Goal: Task Accomplishment & Management: Manage account settings

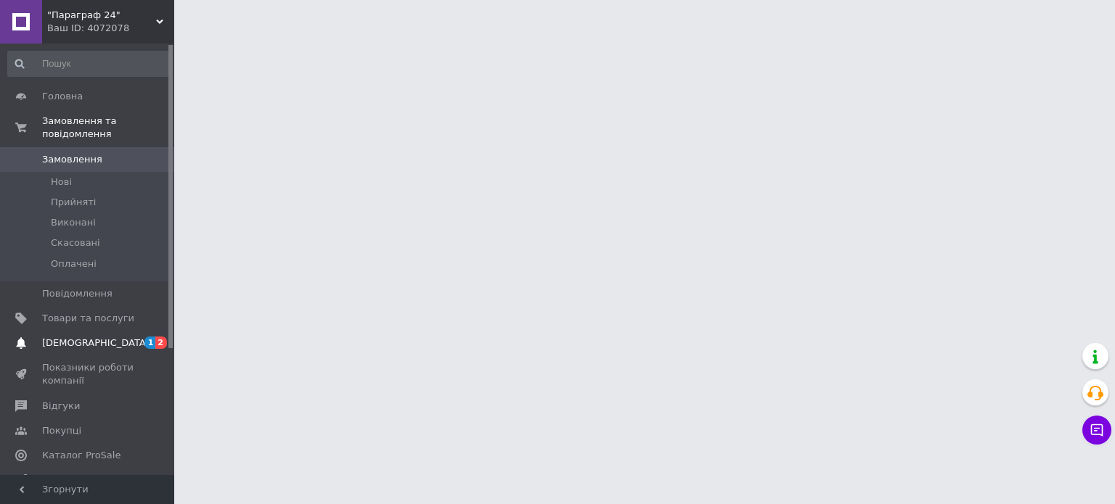
click at [131, 337] on span "[DEMOGRAPHIC_DATA]" at bounding box center [88, 343] width 92 height 13
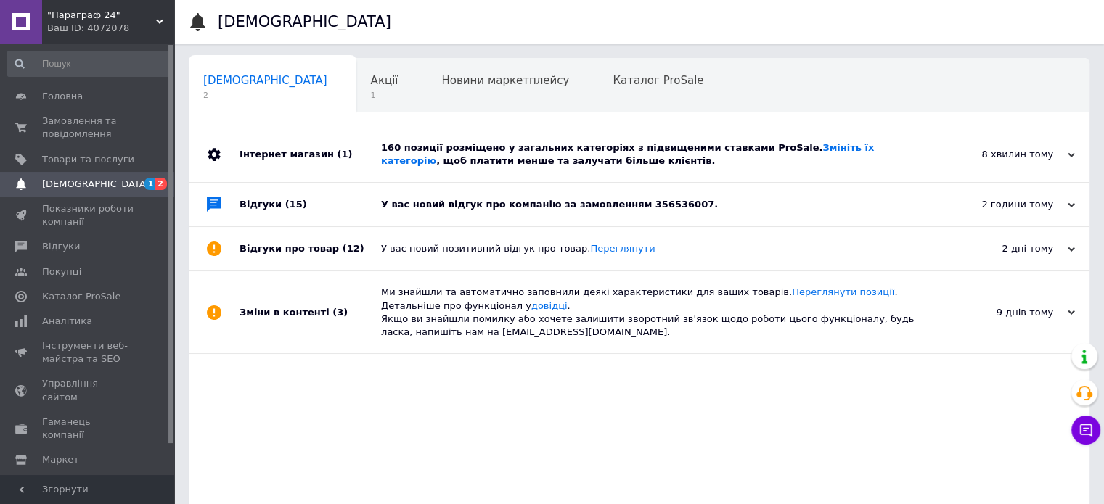
click at [408, 208] on div "У вас новий відгук про компанію за замовленням 356536007." at bounding box center [655, 204] width 549 height 13
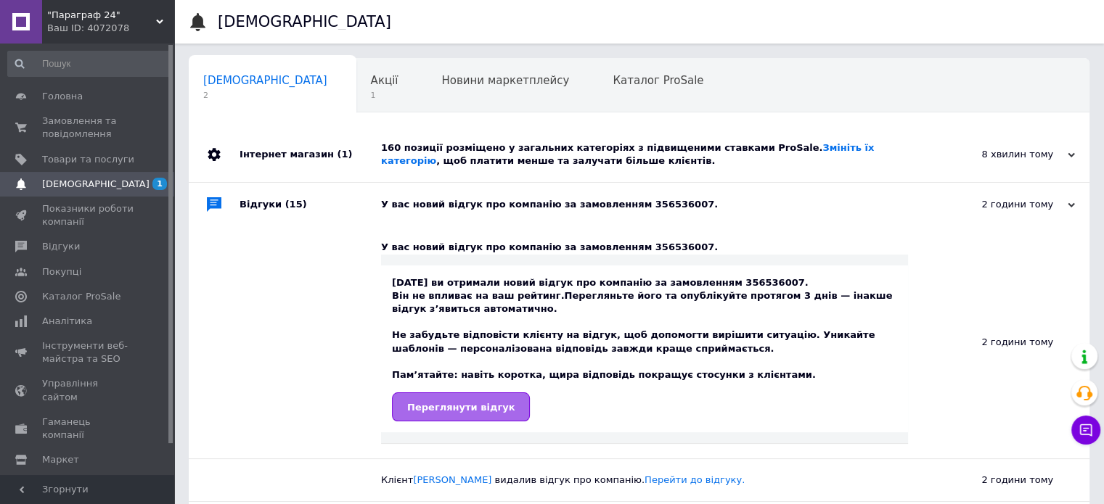
click at [468, 402] on span "Переглянути відгук" at bounding box center [460, 407] width 107 height 11
click at [81, 240] on span "Відгуки" at bounding box center [88, 246] width 92 height 13
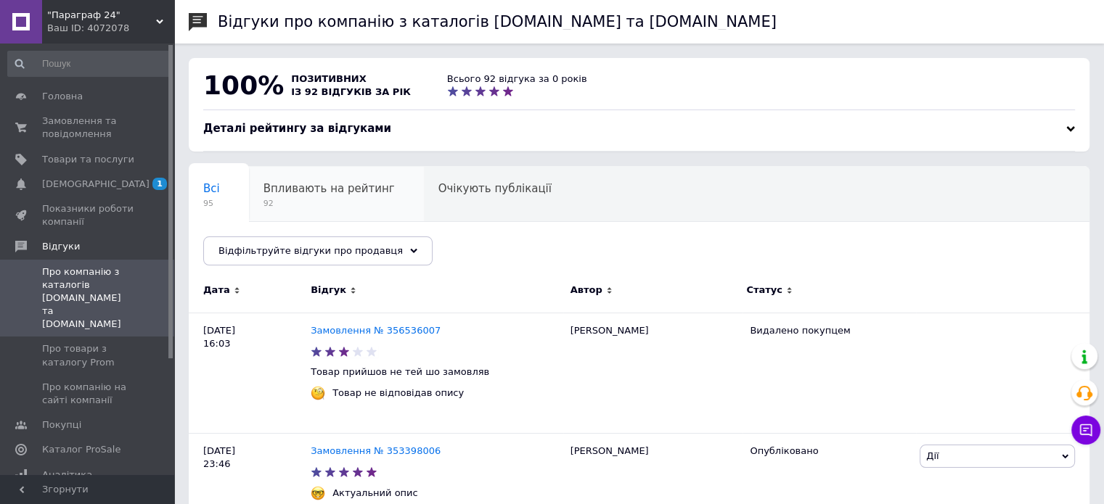
click at [356, 190] on span "Впливають на рейтинг" at bounding box center [328, 188] width 131 height 13
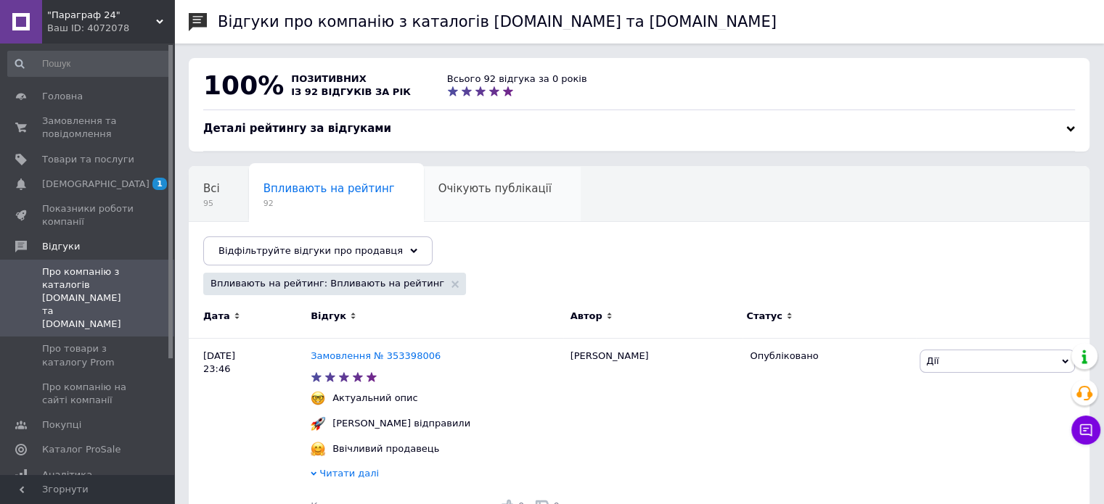
click at [443, 183] on span "Очікують публікації" at bounding box center [494, 188] width 113 height 13
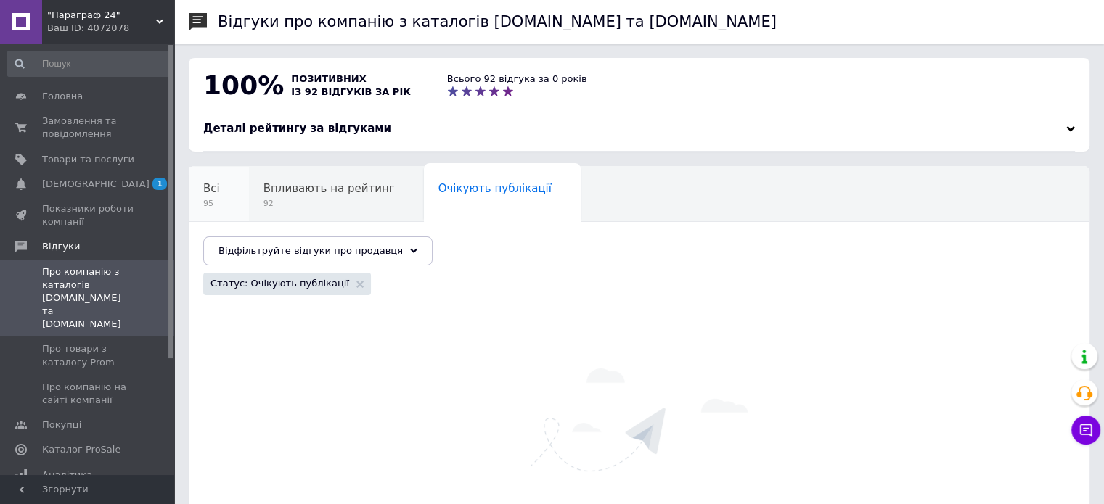
click at [235, 196] on div "Всі 95" at bounding box center [219, 194] width 60 height 55
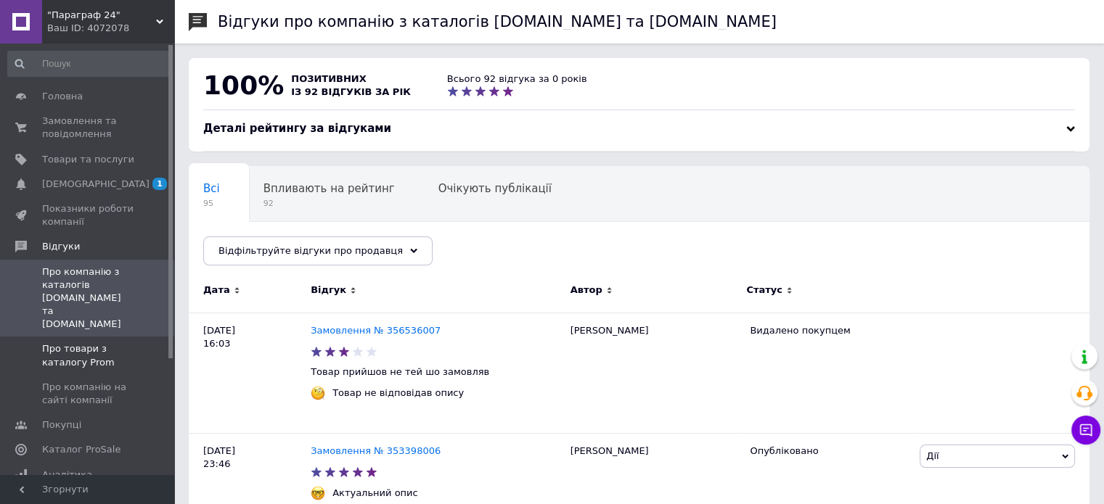
click at [105, 337] on link "Про товари з каталогу Prom" at bounding box center [89, 356] width 179 height 38
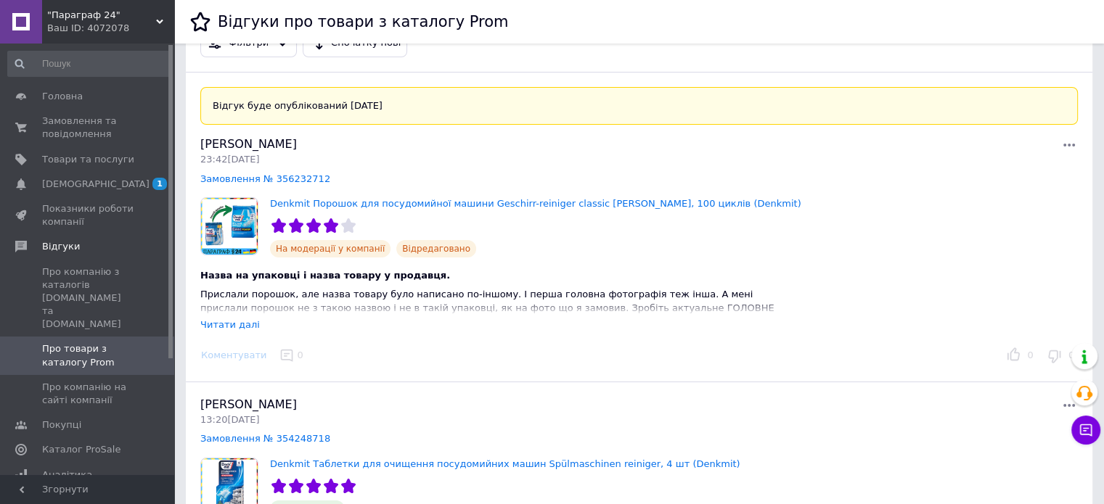
scroll to position [73, 0]
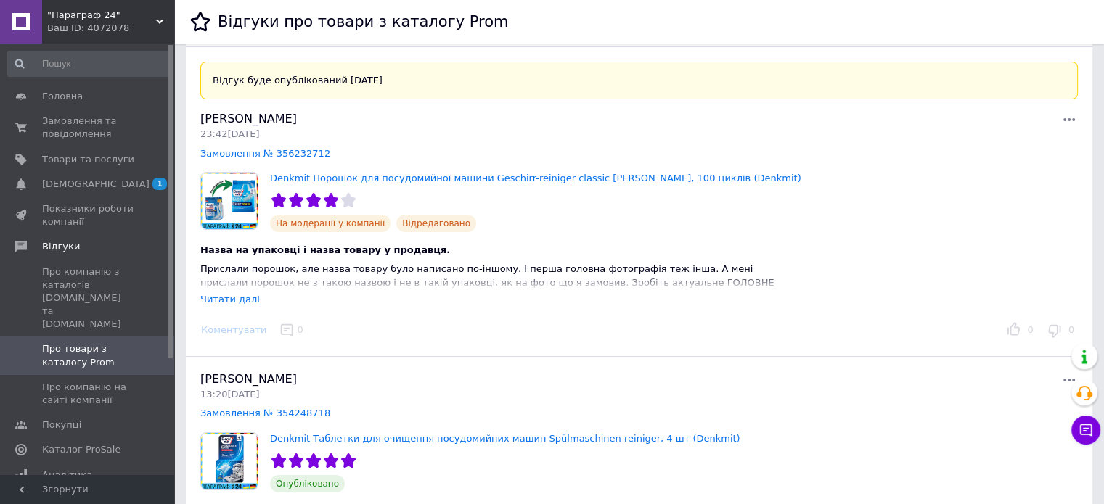
click at [235, 298] on div "Читати далі" at bounding box center [230, 299] width 60 height 11
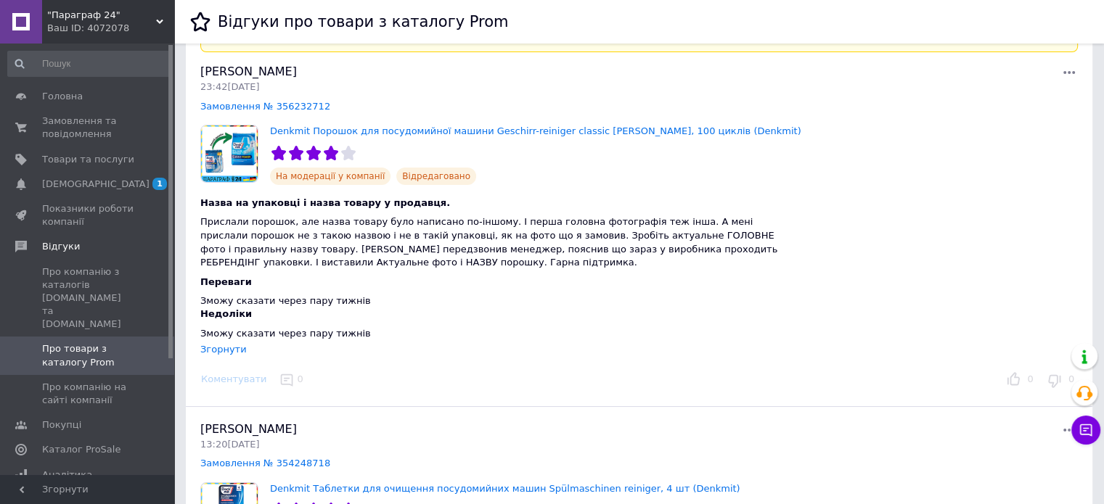
scroll to position [145, 0]
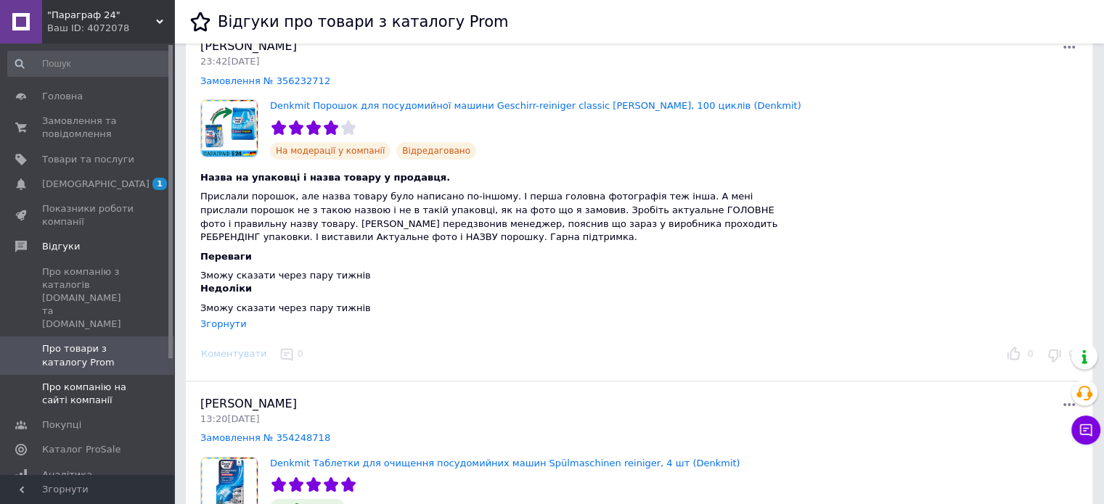
click at [119, 381] on span "Про компанію на сайті компанії" at bounding box center [88, 394] width 92 height 26
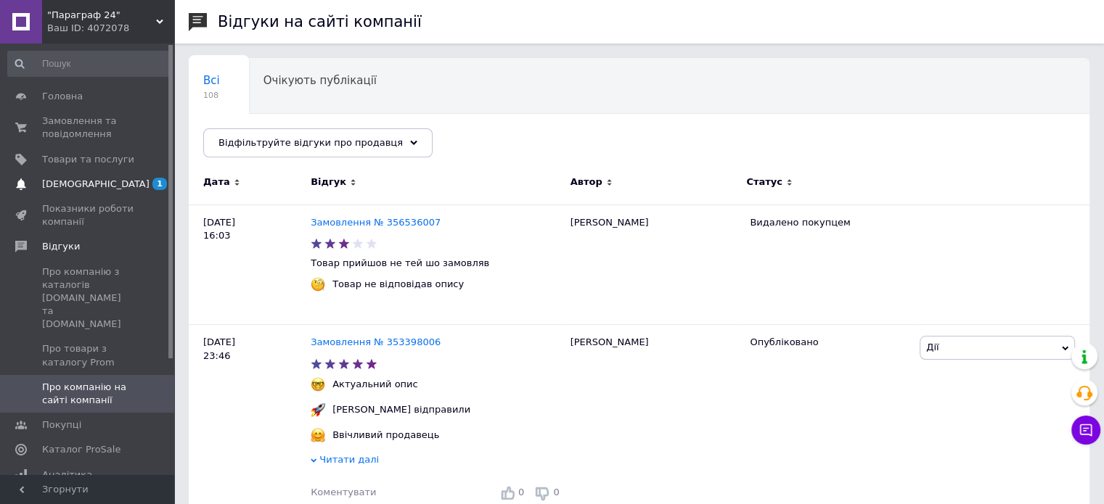
click at [94, 184] on span "[DEMOGRAPHIC_DATA]" at bounding box center [95, 184] width 107 height 13
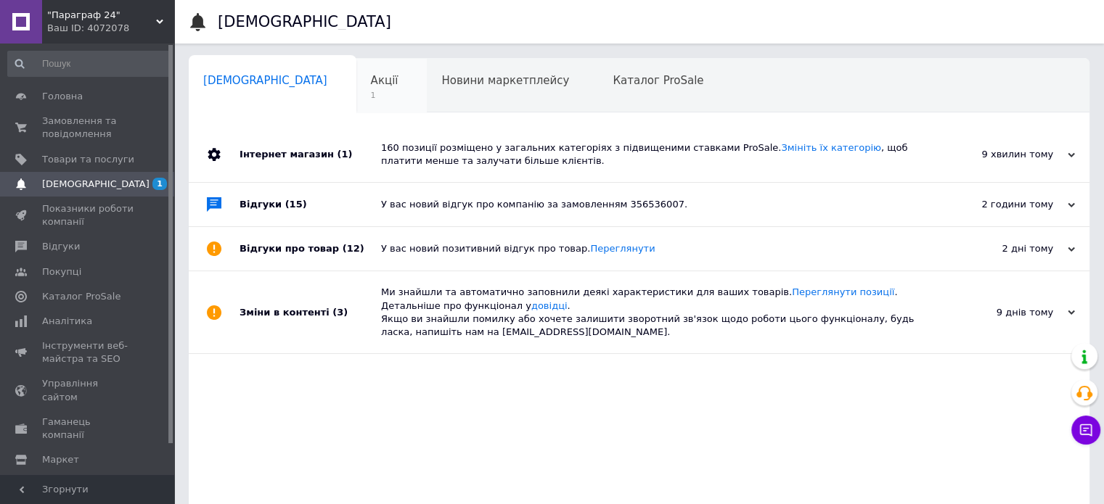
click at [356, 75] on div "Акції 1" at bounding box center [391, 86] width 71 height 55
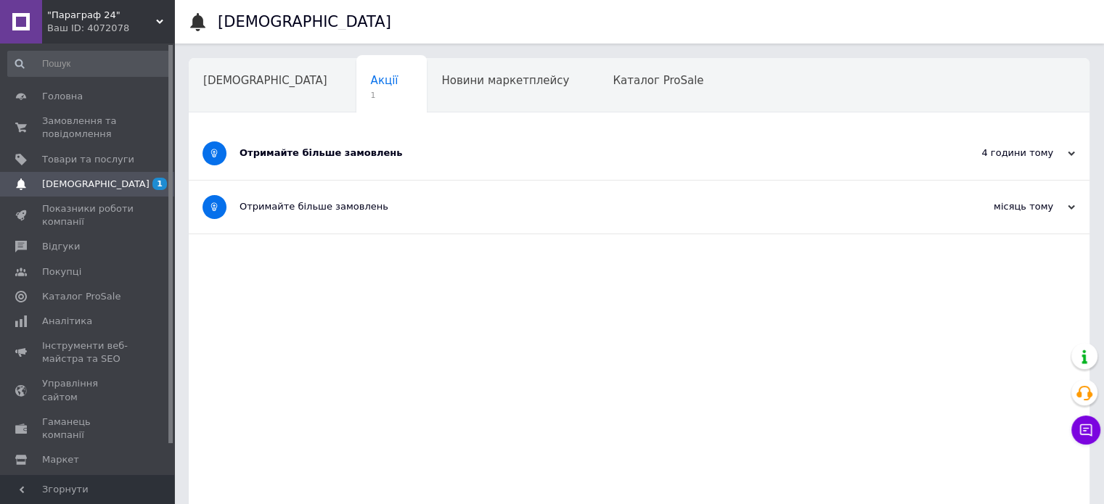
click at [303, 153] on div "Отримайте більше замовлень" at bounding box center [585, 153] width 690 height 13
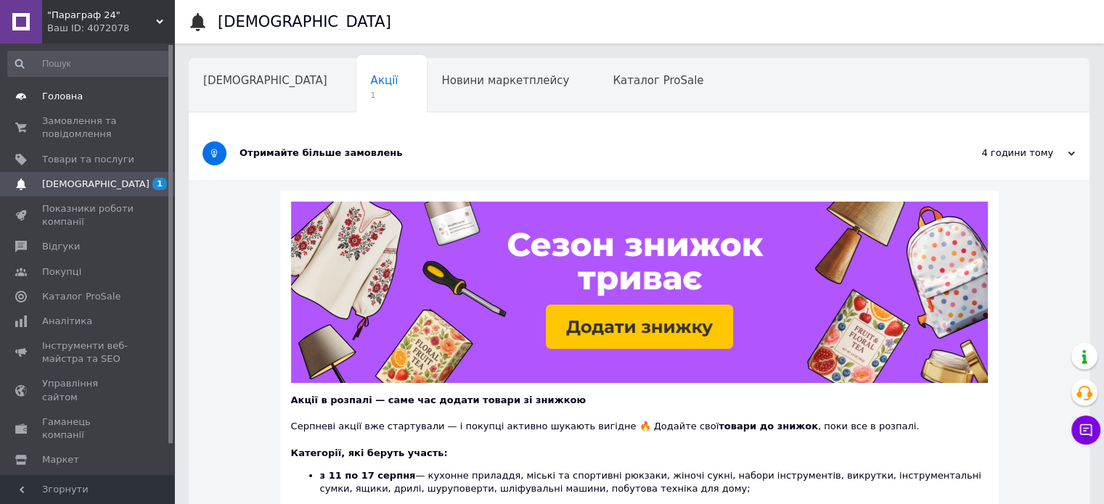
click at [110, 102] on span "Головна" at bounding box center [88, 96] width 92 height 13
